Goal: Information Seeking & Learning: Compare options

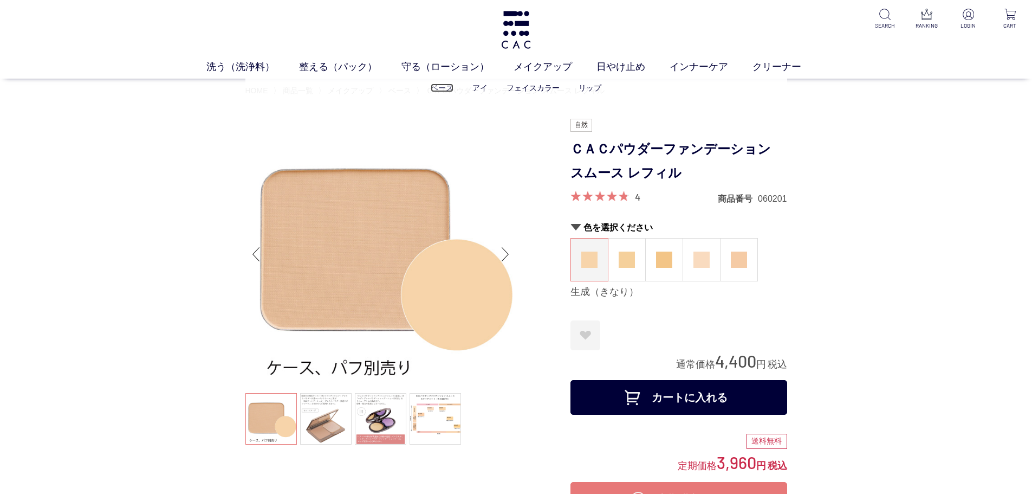
click at [446, 89] on link "ベース" at bounding box center [442, 87] width 23 height 9
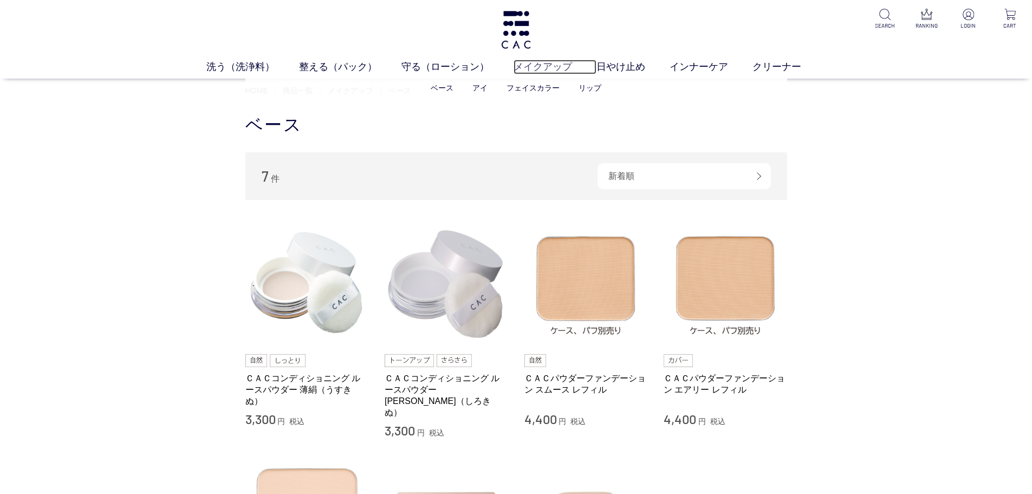
click at [552, 67] on link "メイクアップ" at bounding box center [555, 67] width 83 height 15
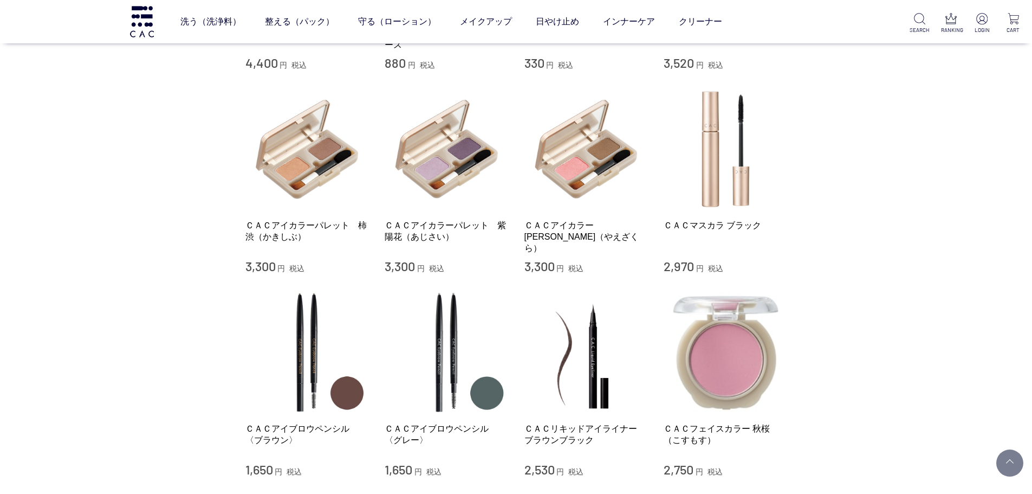
scroll to position [650, 0]
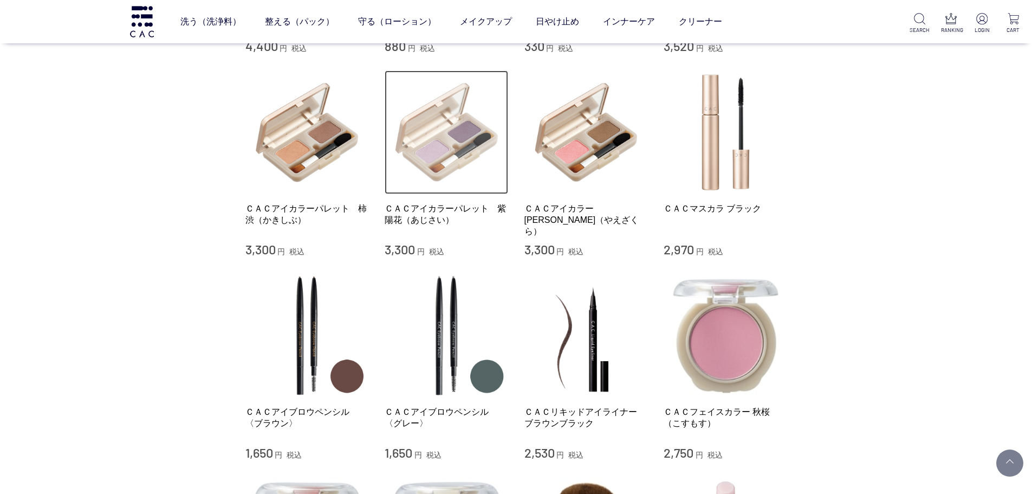
click at [467, 148] on img at bounding box center [447, 132] width 124 height 124
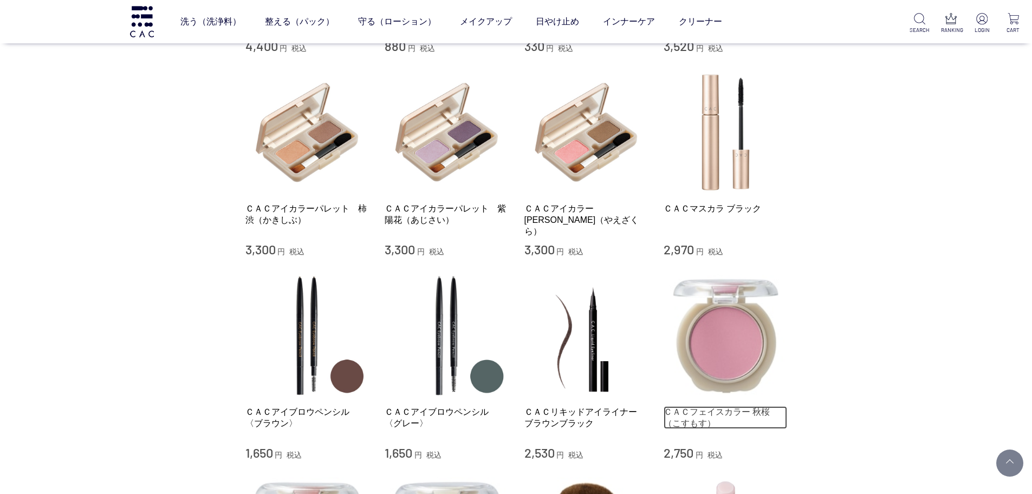
click at [762, 406] on link "ＣＡＣフェイスカラー 秋桜（こすもす）" at bounding box center [726, 417] width 124 height 23
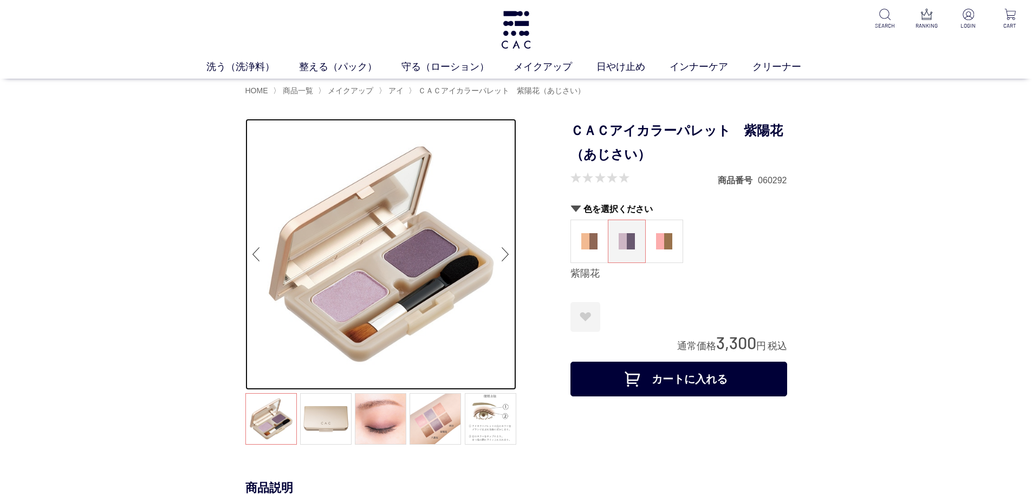
drag, startPoint x: 500, startPoint y: 124, endPoint x: 518, endPoint y: 122, distance: 18.0
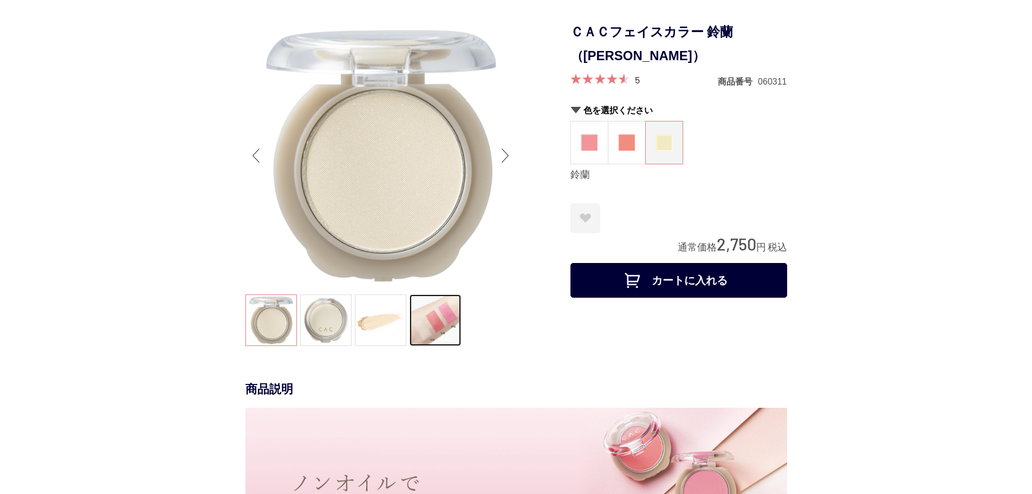
scroll to position [108, 0]
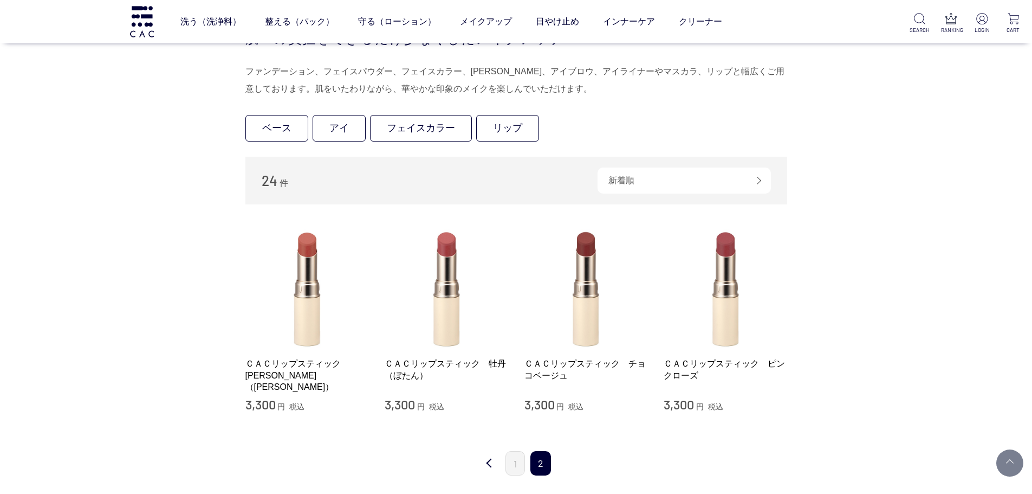
scroll to position [217, 0]
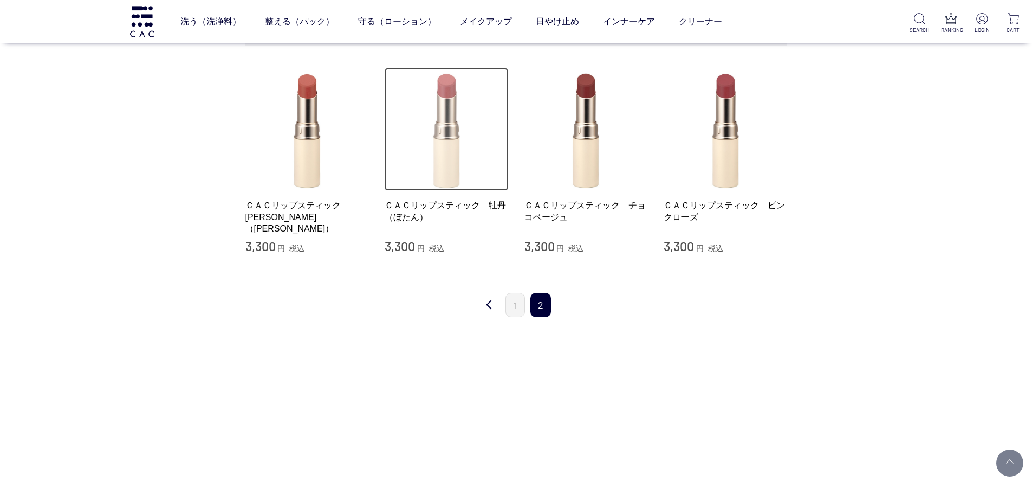
click at [455, 179] on img at bounding box center [447, 130] width 124 height 124
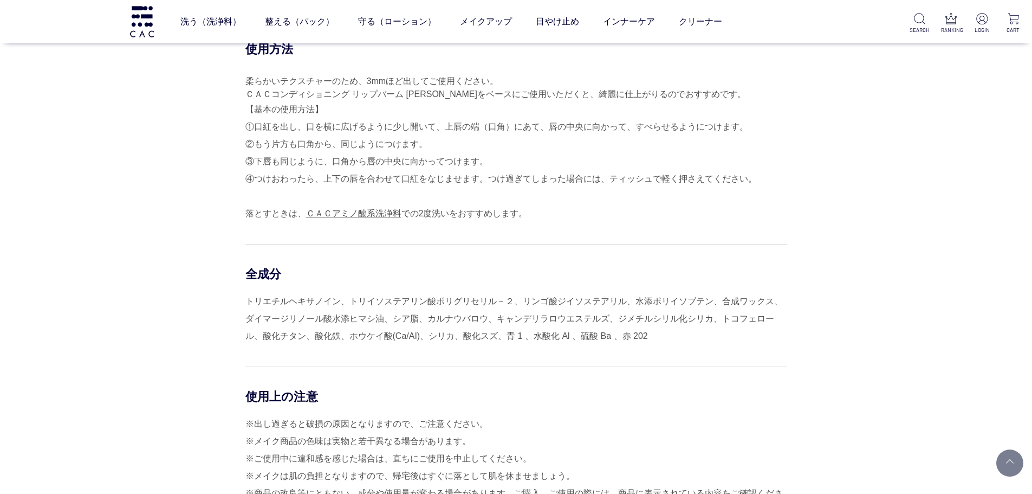
scroll to position [705, 0]
